Goal: Task Accomplishment & Management: Manage account settings

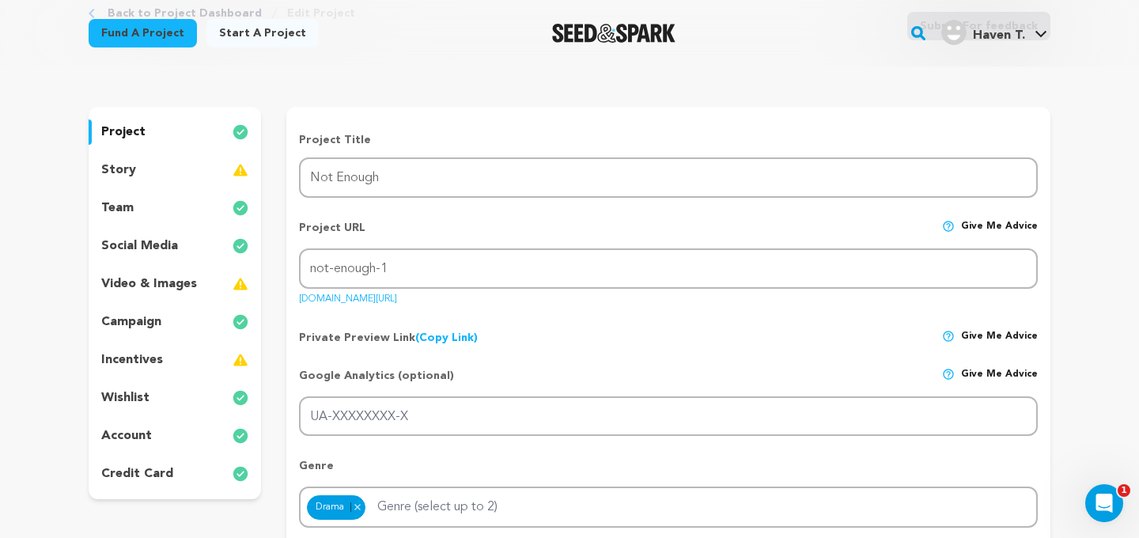
scroll to position [129, 0]
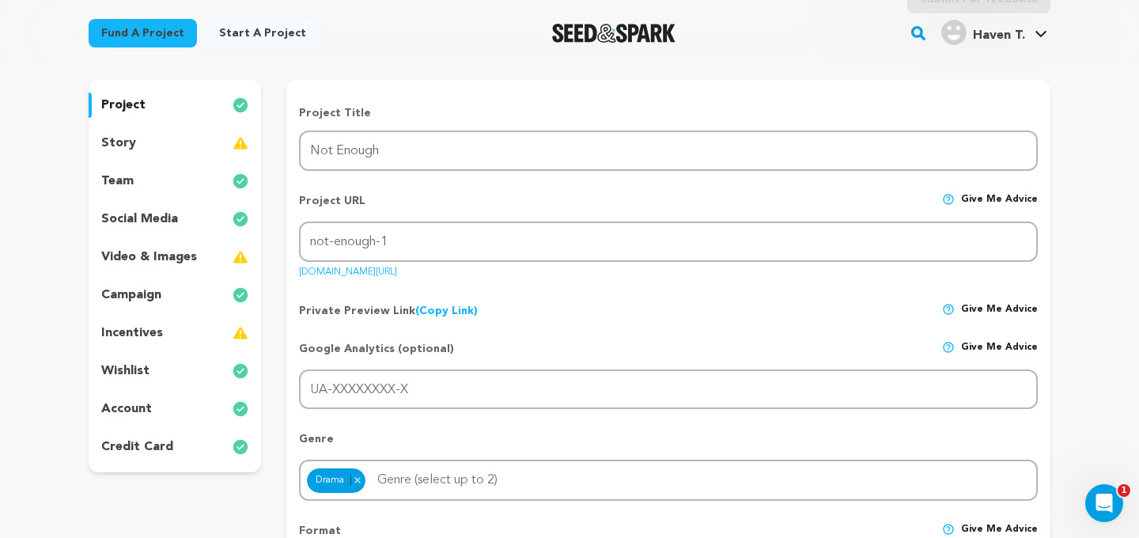
click at [201, 142] on div "story" at bounding box center [175, 143] width 172 height 25
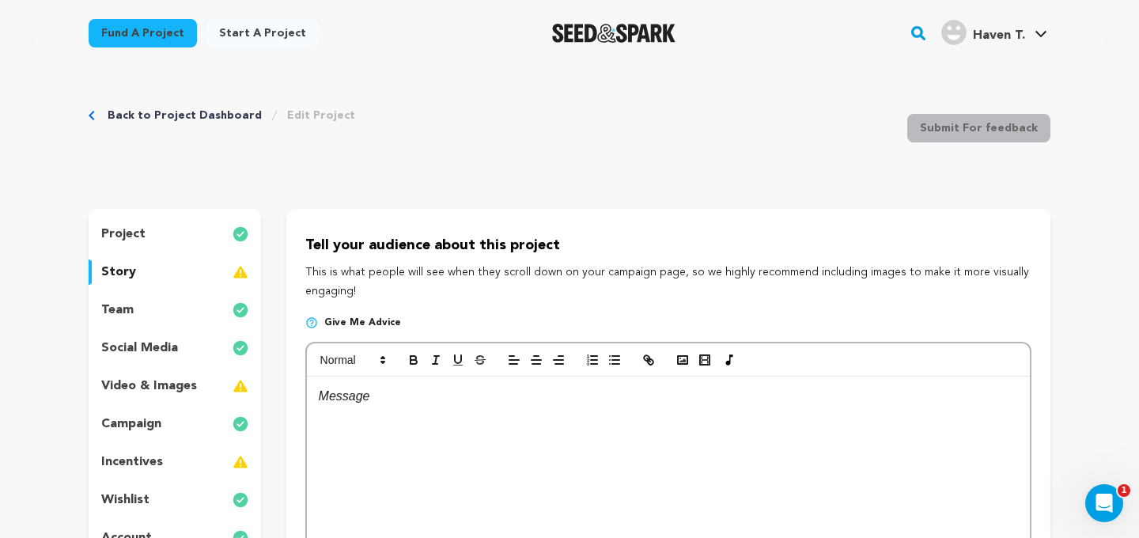
click at [225, 115] on link "Back to Project Dashboard" at bounding box center [185, 116] width 154 height 16
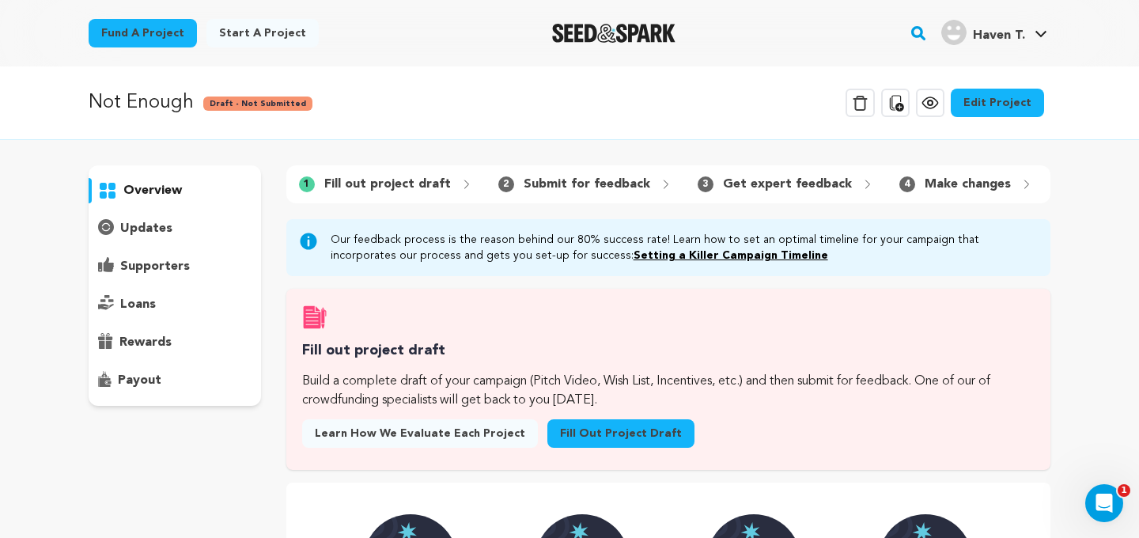
click at [931, 99] on icon at bounding box center [929, 102] width 15 height 11
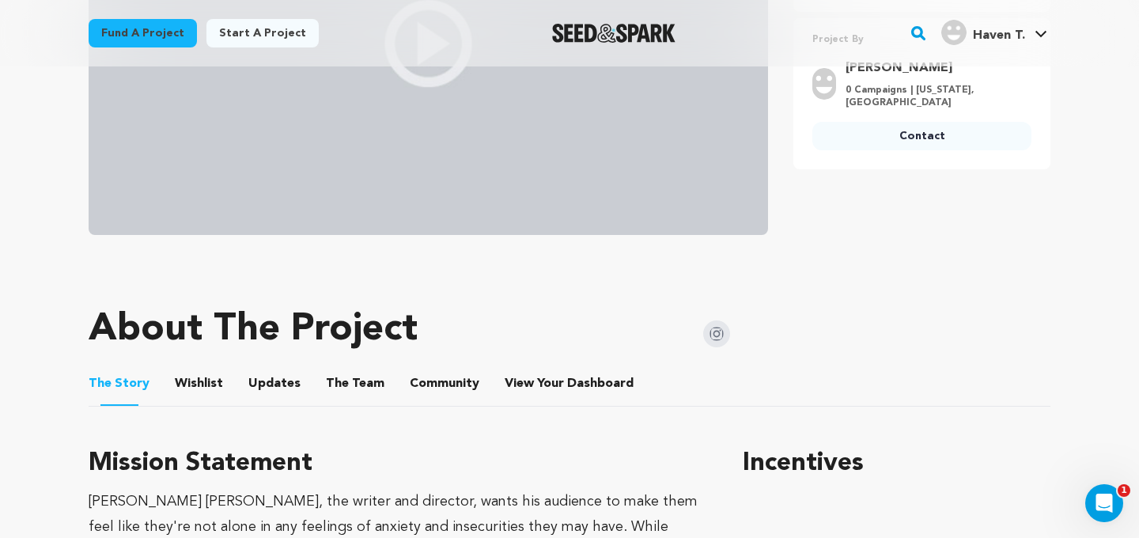
scroll to position [471, 0]
